Goal: Task Accomplishment & Management: Use online tool/utility

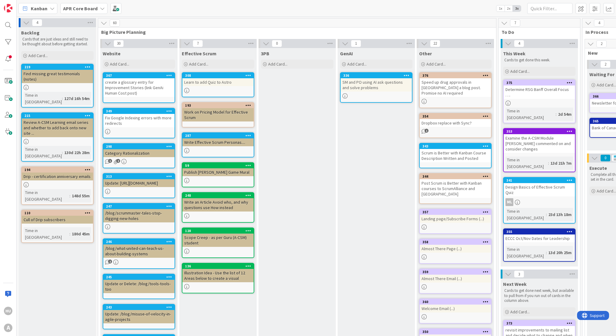
scroll to position [3, 335]
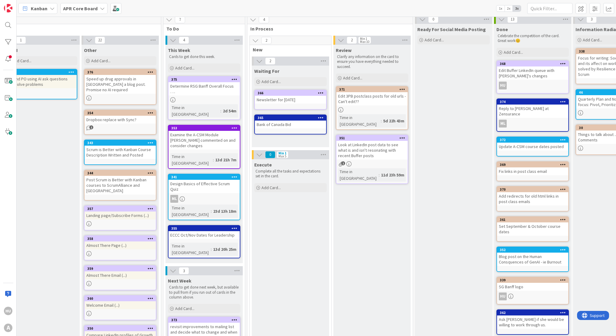
click at [289, 99] on div "Newsletter for [DATE]" at bounding box center [290, 100] width 71 height 8
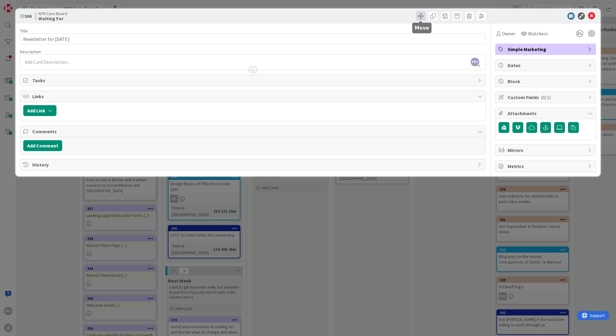
click at [419, 15] on span at bounding box center [421, 16] width 10 height 10
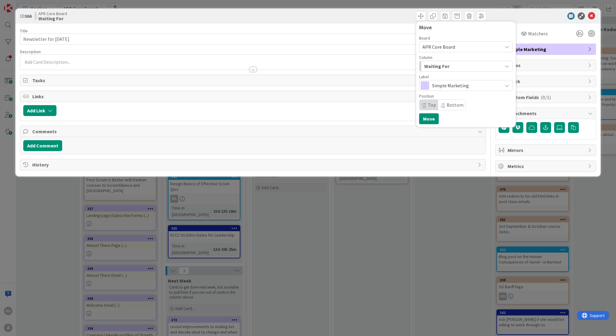
click at [439, 64] on span "Waiting For" at bounding box center [436, 66] width 25 height 8
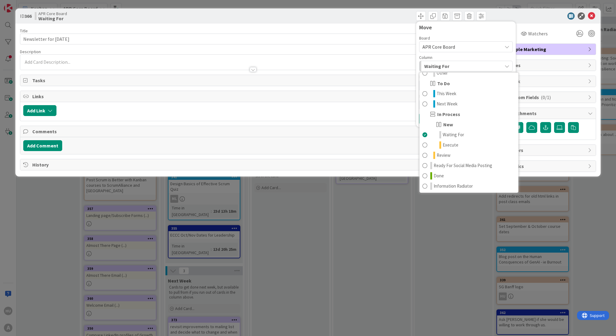
scroll to position [69, 0]
click at [435, 174] on span "Done" at bounding box center [439, 174] width 10 height 7
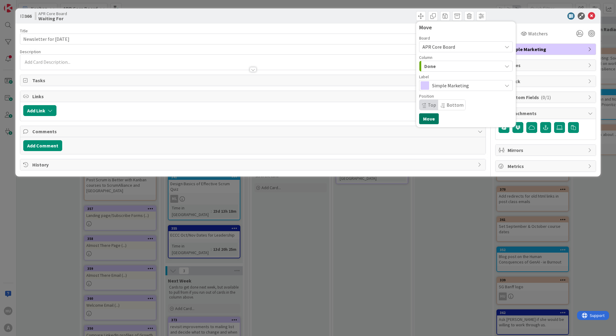
click at [428, 122] on button "Move" at bounding box center [429, 118] width 20 height 11
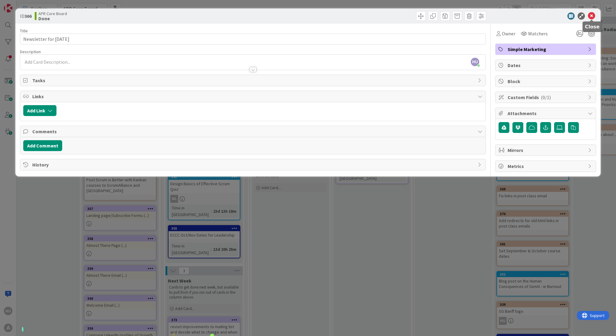
click at [590, 16] on icon at bounding box center [591, 15] width 7 height 7
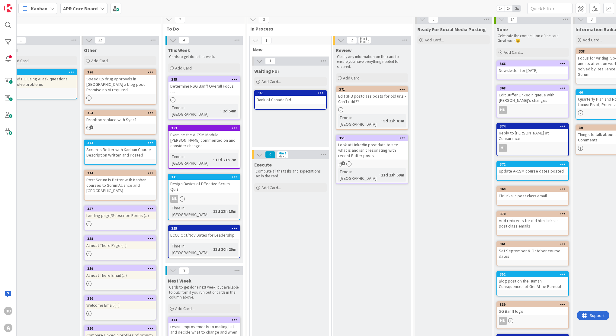
click at [368, 147] on div "Look at LinkedIn post data to see what is and isn't resonating with recent Buff…" at bounding box center [371, 150] width 71 height 19
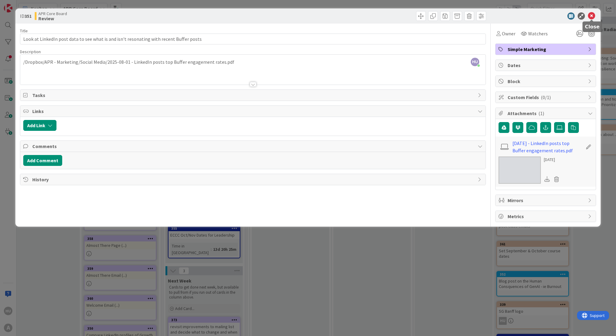
click at [590, 15] on icon at bounding box center [591, 15] width 7 height 7
